Goal: Information Seeking & Learning: Learn about a topic

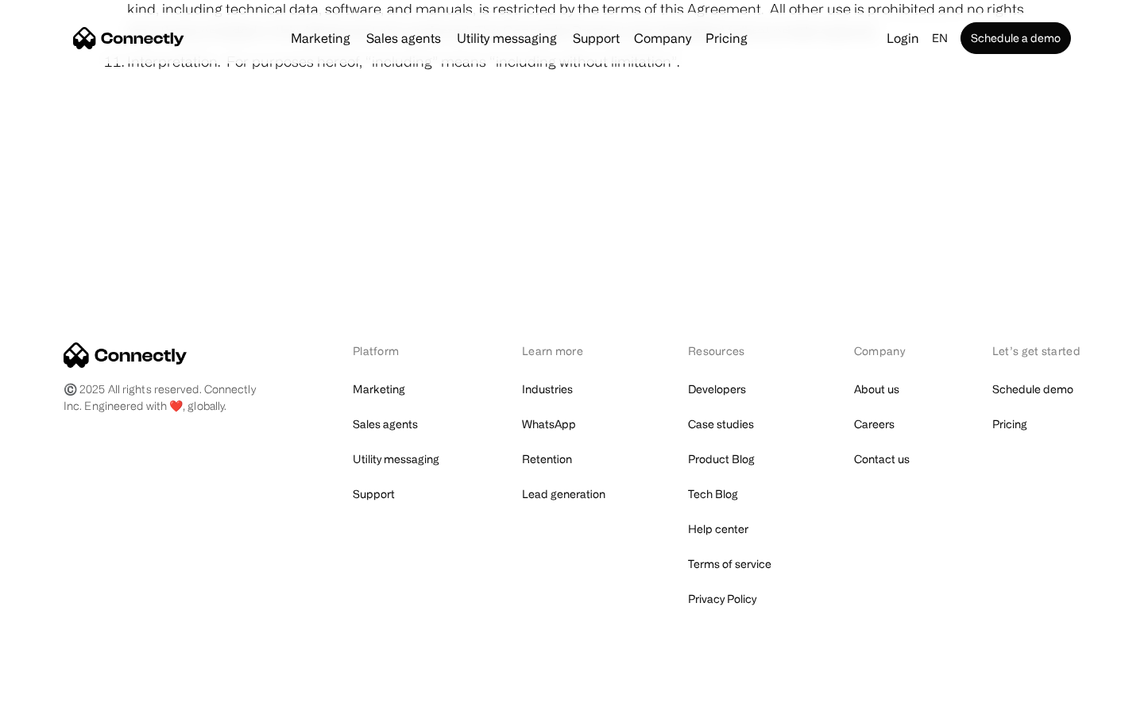
scroll to position [5835, 0]
